Goal: Check status: Check status

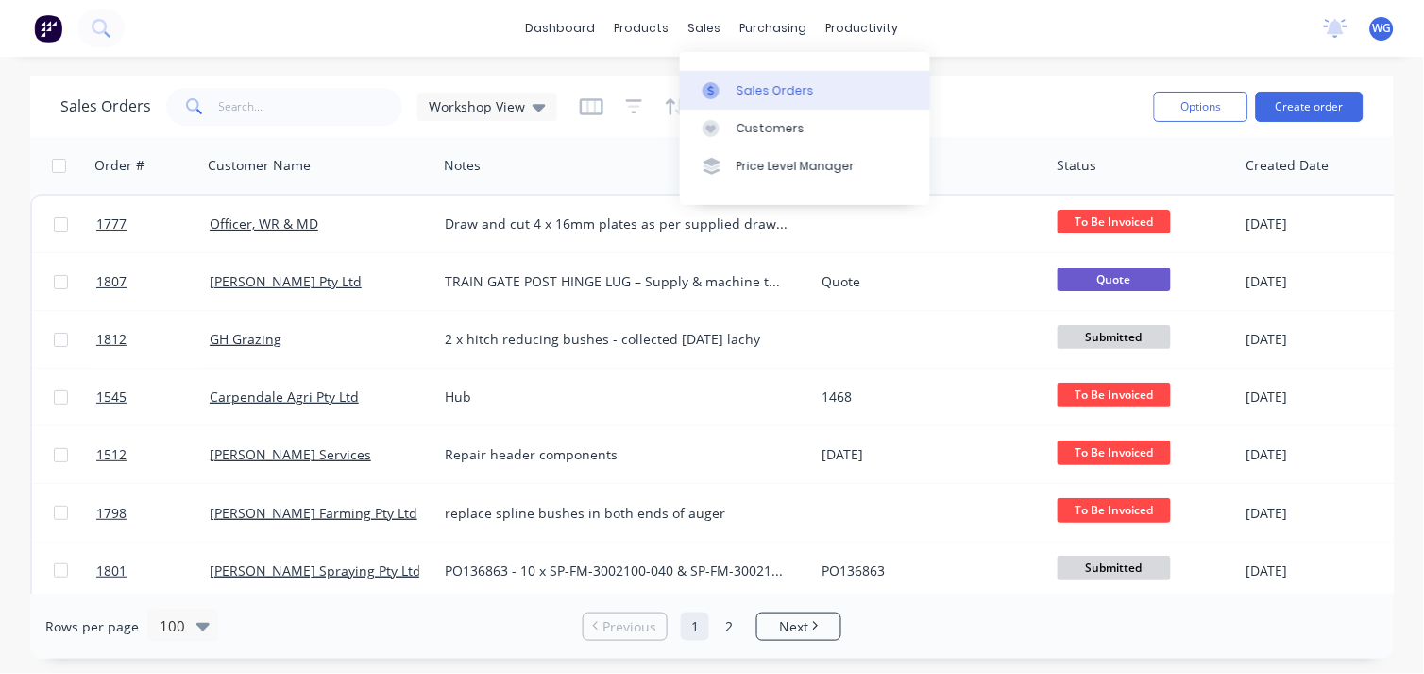
click at [759, 86] on div "Sales Orders" at bounding box center [775, 90] width 77 height 17
click at [257, 104] on input "text" at bounding box center [311, 107] width 184 height 38
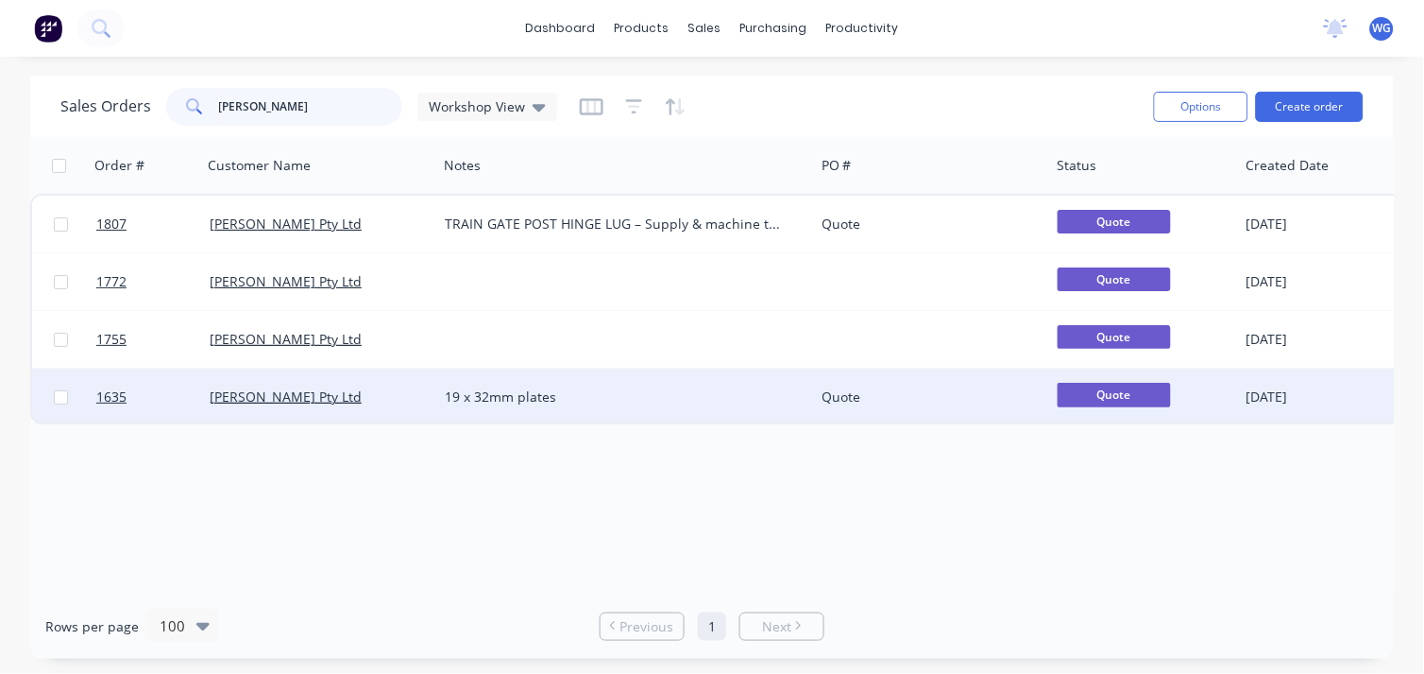
type input "[PERSON_NAME]"
click at [265, 384] on div "[PERSON_NAME] Pty Ltd" at bounding box center [319, 396] width 235 height 57
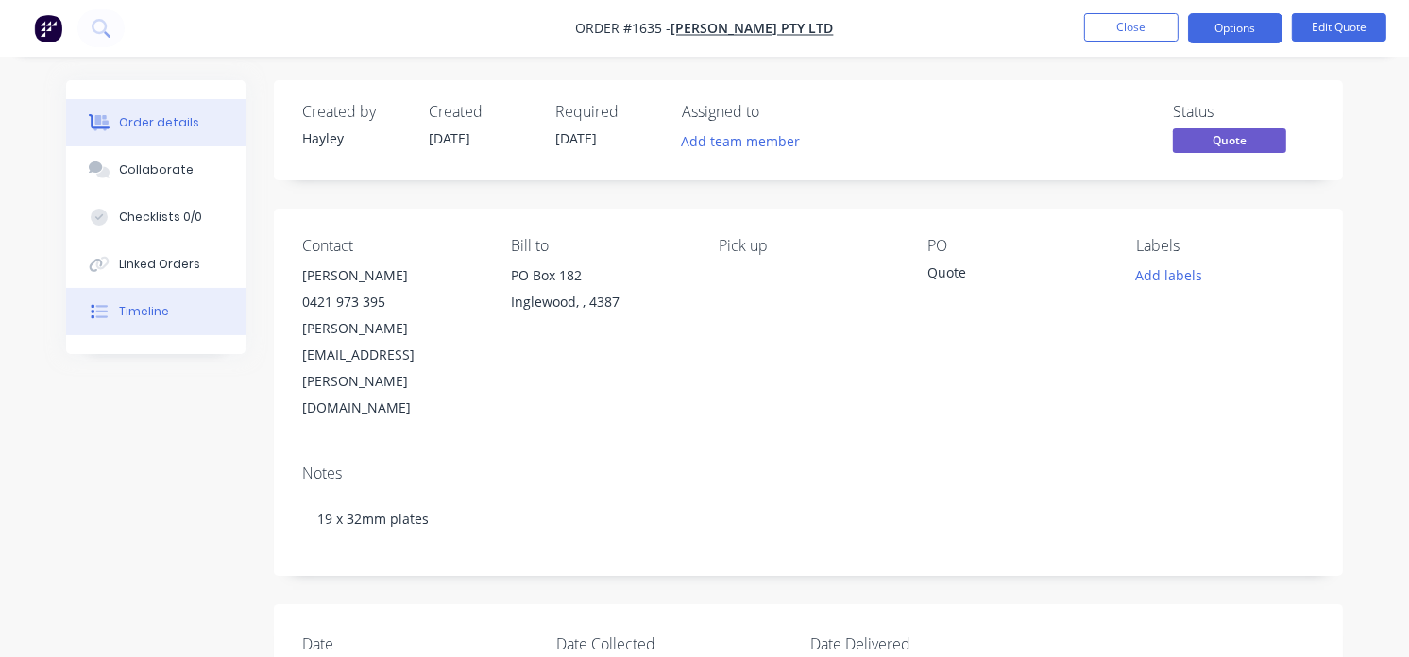
click at [165, 312] on button "Timeline" at bounding box center [155, 311] width 179 height 47
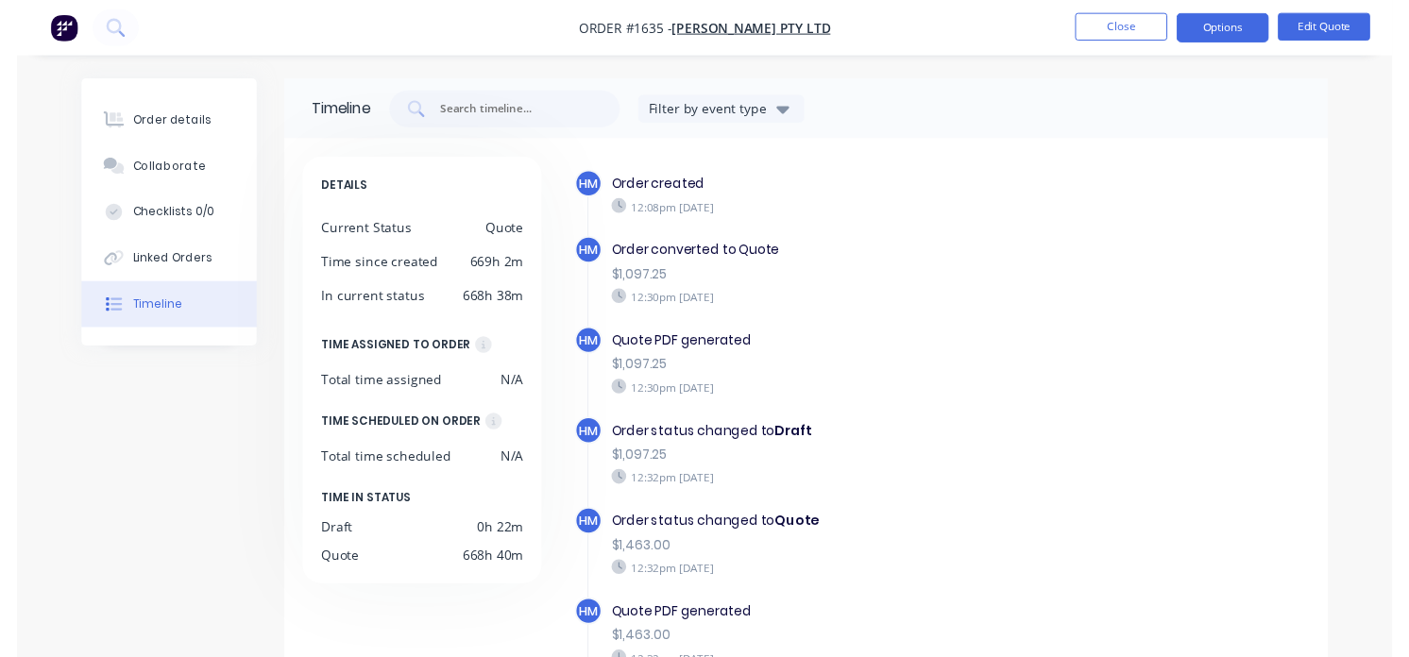
scroll to position [38, 0]
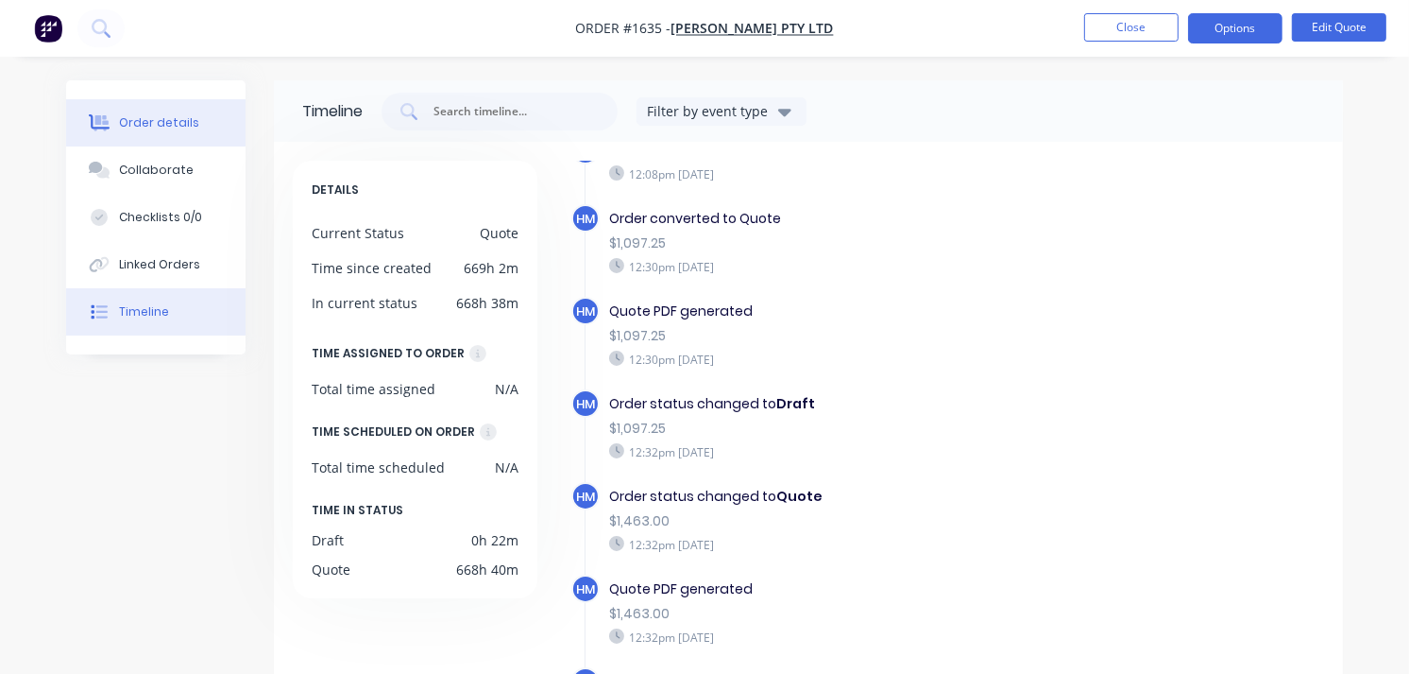
click at [152, 125] on div "Order details" at bounding box center [159, 122] width 80 height 17
